Goal: Find specific page/section: Find specific page/section

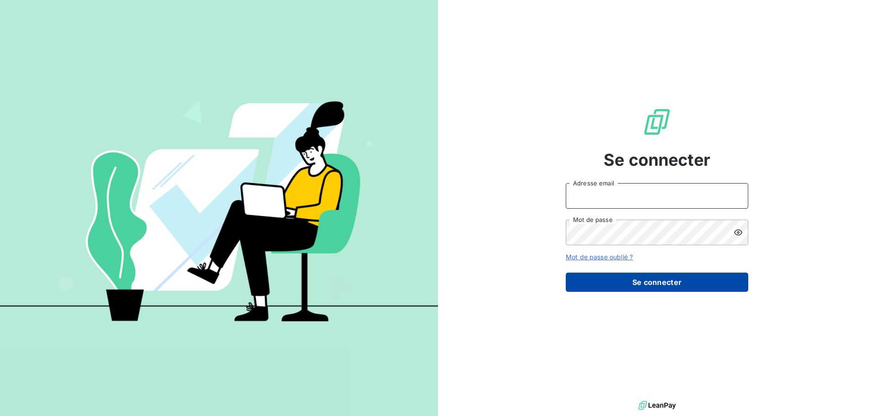
type input "[PERSON_NAME][EMAIL_ADDRESS][DOMAIN_NAME]"
click at [659, 284] on button "Se connecter" at bounding box center [657, 281] width 183 height 19
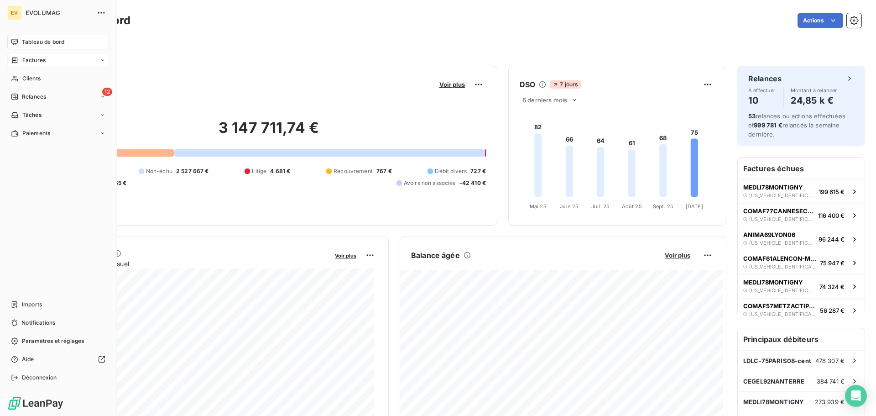
click at [33, 60] on span "Factures" at bounding box center [33, 60] width 23 height 8
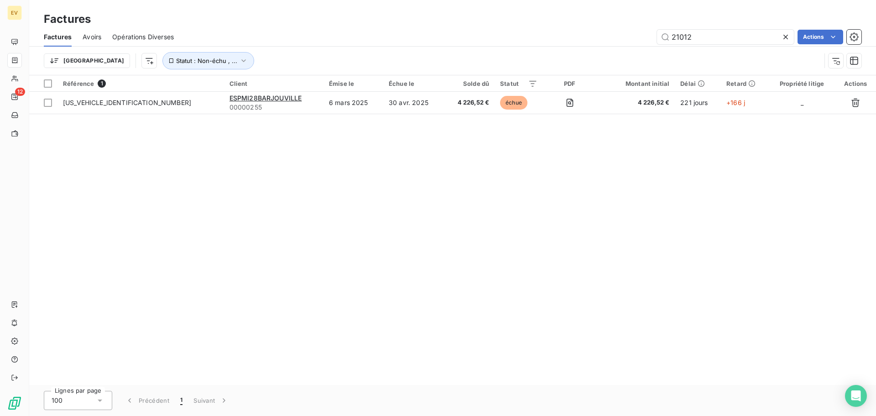
drag, startPoint x: 703, startPoint y: 36, endPoint x: 656, endPoint y: 37, distance: 47.0
click at [656, 37] on div "21012 Actions" at bounding box center [523, 37] width 677 height 15
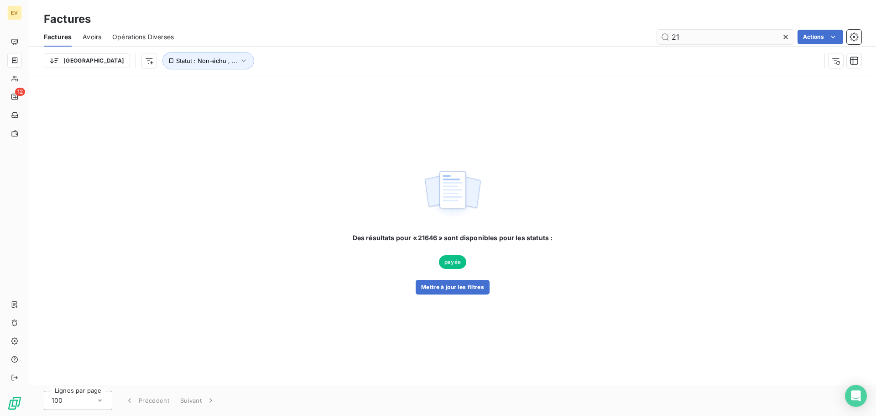
type input "2"
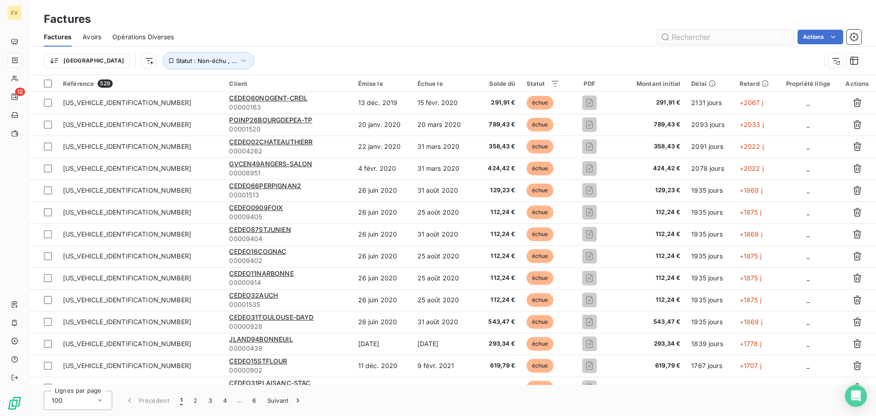
click at [703, 37] on input "text" at bounding box center [725, 37] width 137 height 15
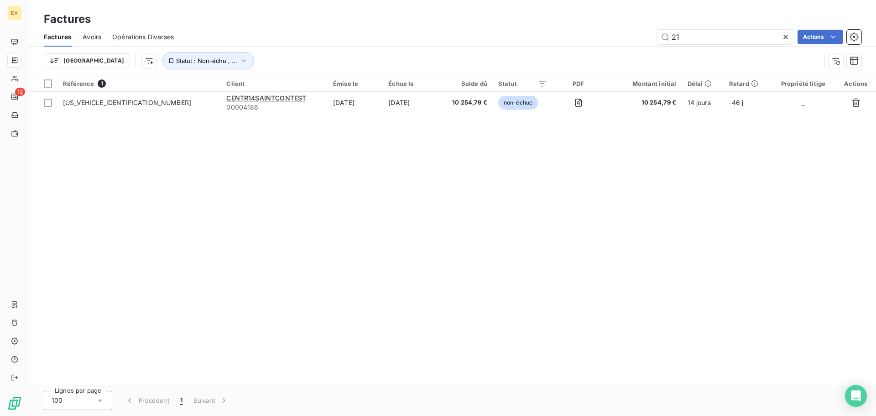
type input "2"
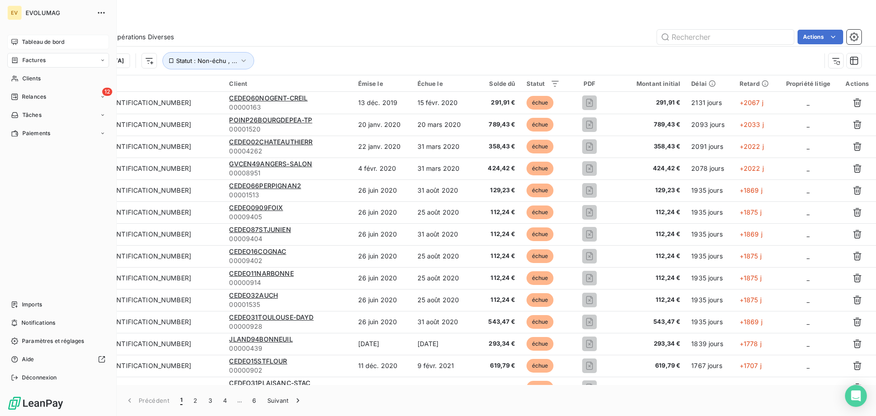
click at [35, 40] on span "Tableau de bord" at bounding box center [43, 42] width 42 height 8
